Goal: Transaction & Acquisition: Purchase product/service

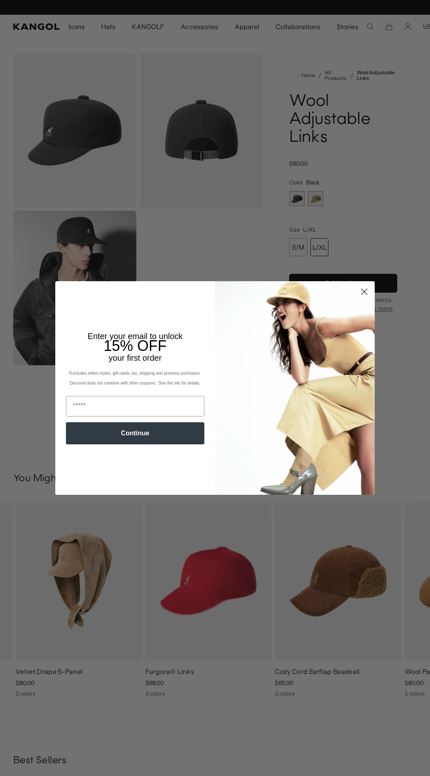
scroll to position [0, 169]
